Goal: Information Seeking & Learning: Learn about a topic

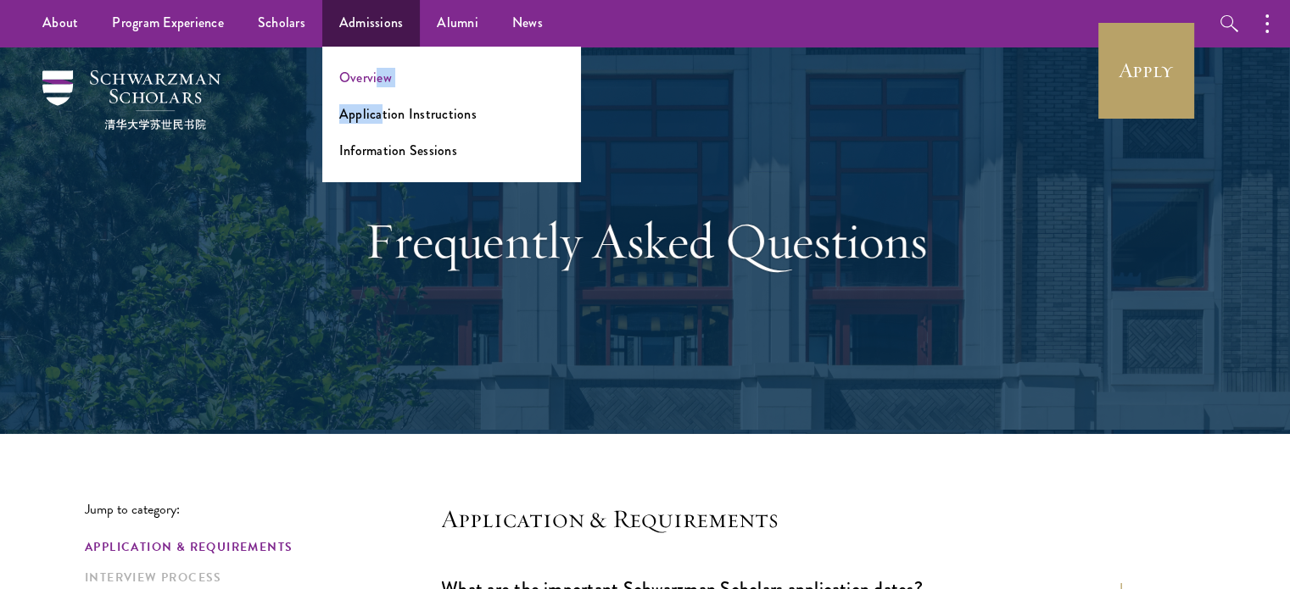
drag, startPoint x: 378, startPoint y: 98, endPoint x: 377, endPoint y: 83, distance: 14.5
click at [377, 83] on ul "Overview Application Instructions Information Sessions" at bounding box center [451, 114] width 258 height 135
click at [377, 83] on link "Overview" at bounding box center [365, 78] width 53 height 20
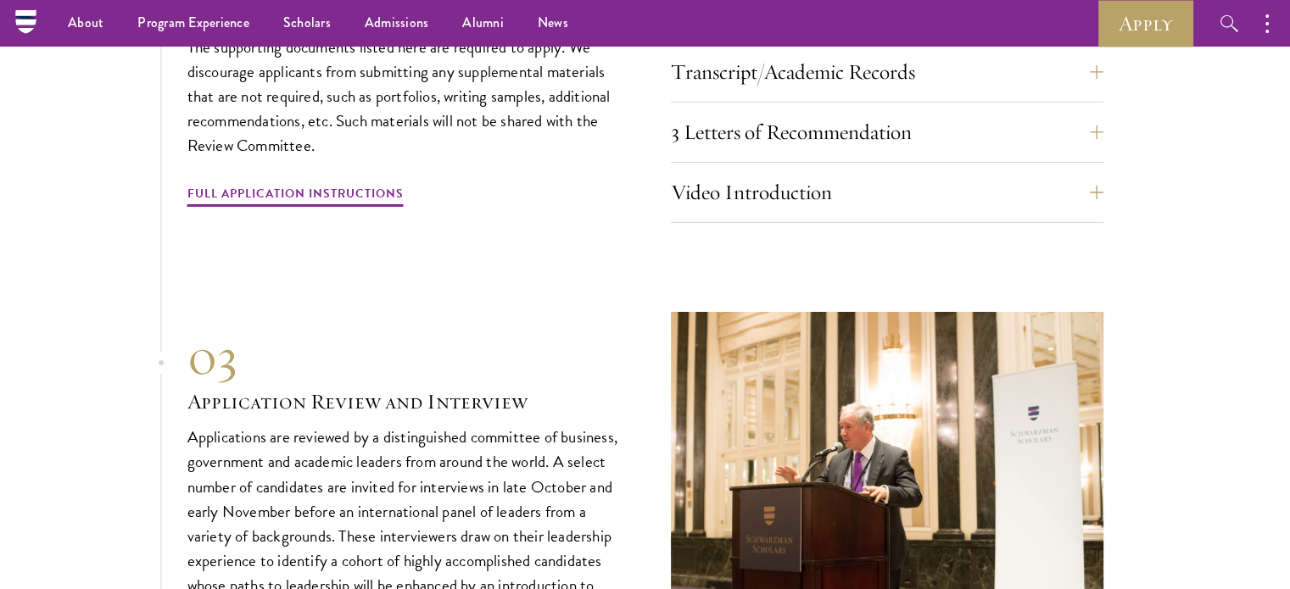
scroll to position [5998, 0]
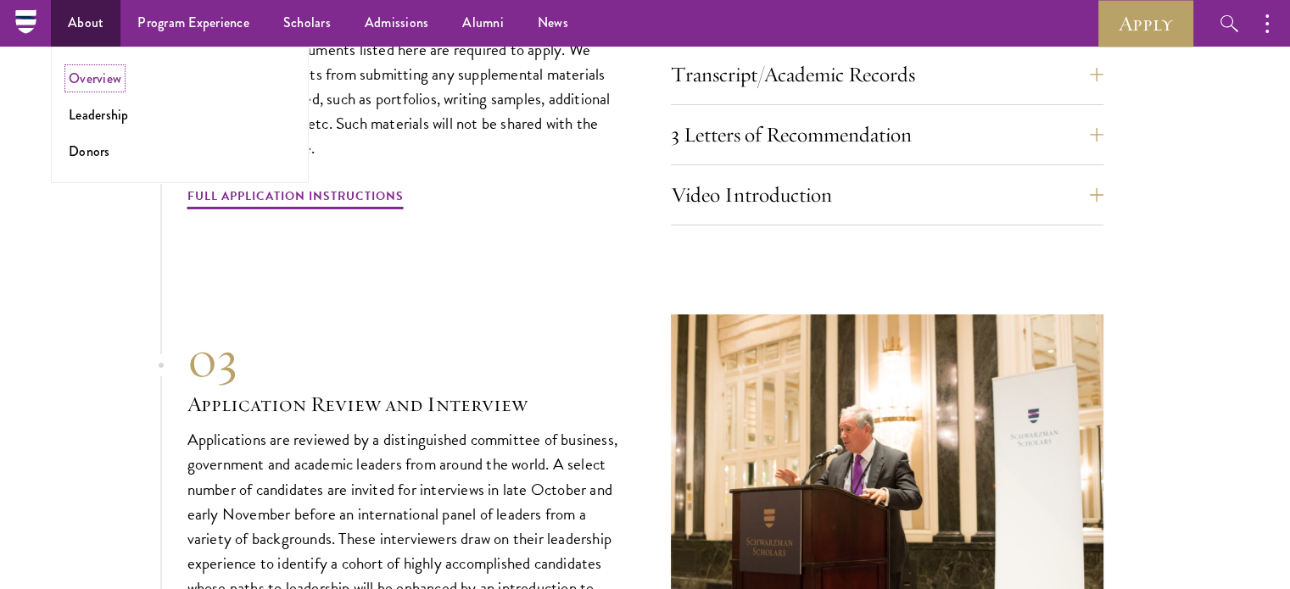
click at [103, 82] on link "Overview" at bounding box center [95, 79] width 53 height 20
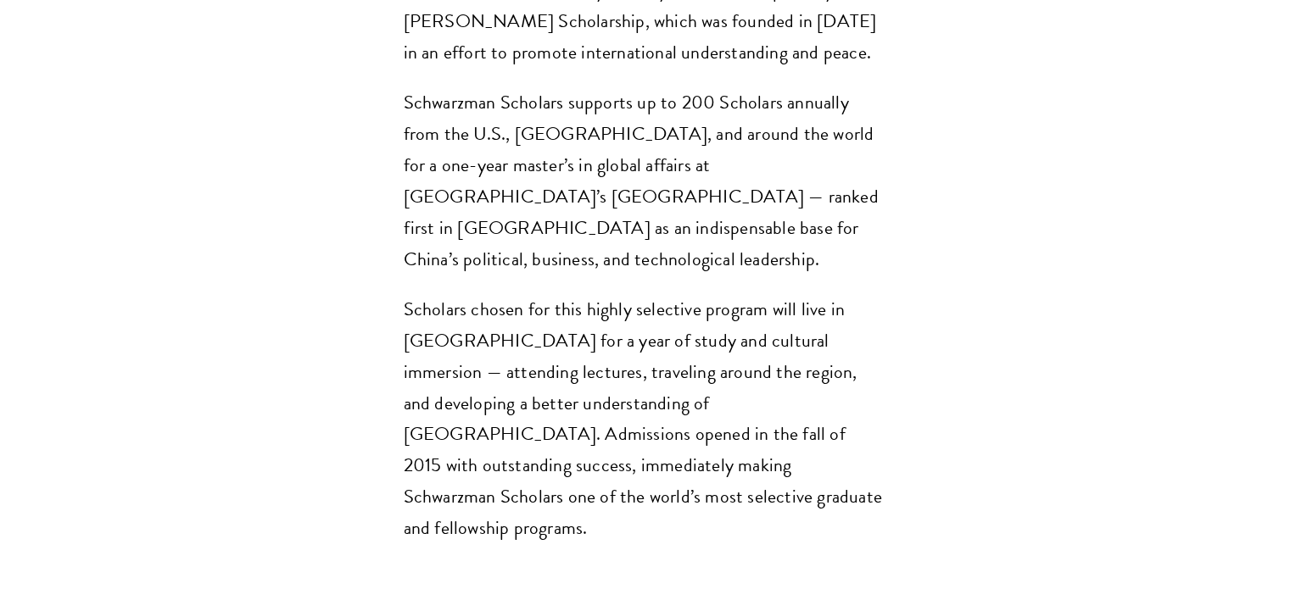
scroll to position [1357, 0]
